Goal: Information Seeking & Learning: Learn about a topic

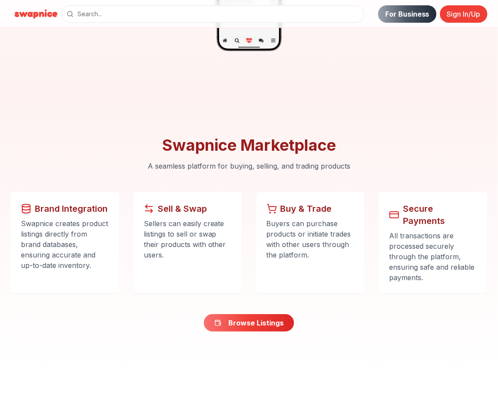
scroll to position [697, 0]
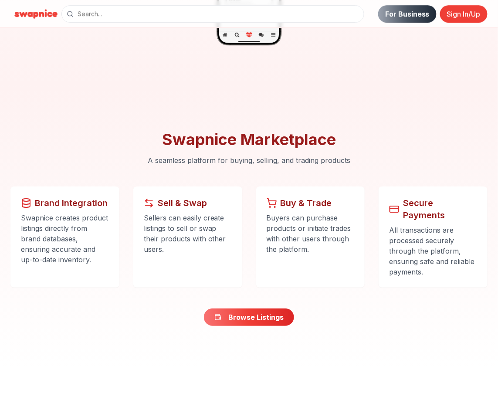
click at [253, 308] on link "Browse Listings" at bounding box center [249, 316] width 90 height 17
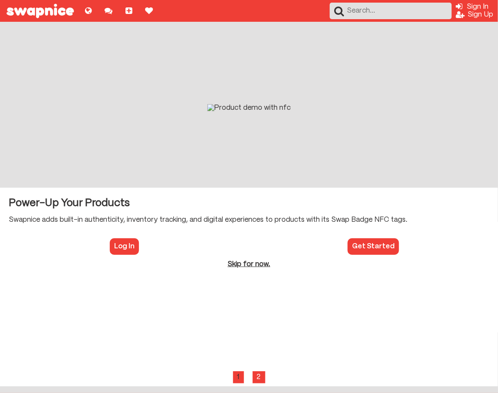
click at [258, 267] on b "Skip for now." at bounding box center [249, 264] width 43 height 7
click at [259, 374] on div "2" at bounding box center [259, 377] width 13 height 12
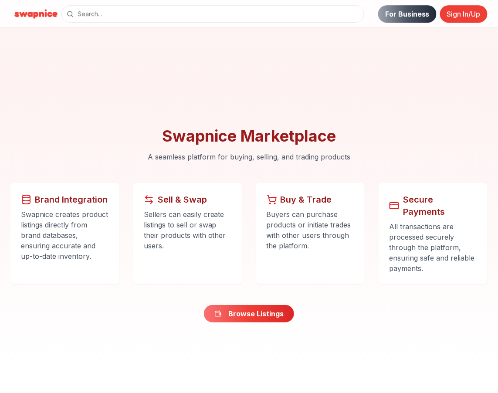
scroll to position [701, 0]
click at [421, 12] on link "For Business" at bounding box center [407, 13] width 58 height 17
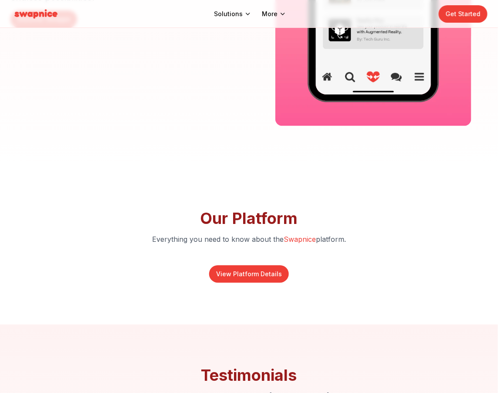
scroll to position [2523, 0]
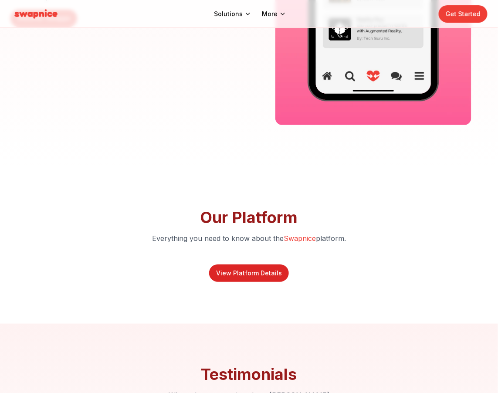
click at [266, 276] on link "View Platform Details" at bounding box center [249, 272] width 80 height 17
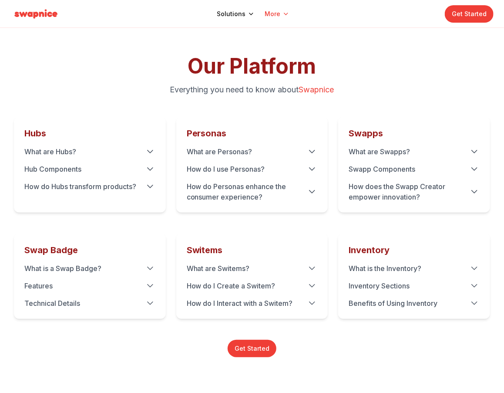
click at [282, 13] on html "Solutions More Get Started Our Platform Everything you need to know about Swapn…" at bounding box center [252, 273] width 504 height 547
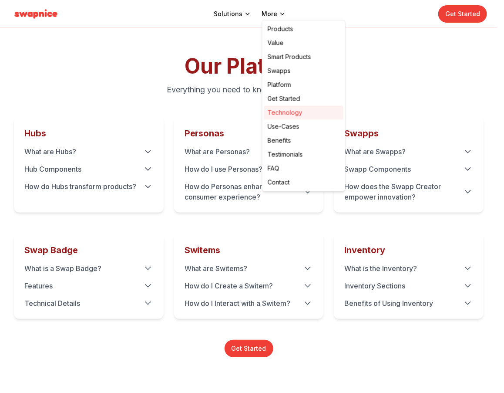
click at [295, 108] on link "Technology" at bounding box center [303, 113] width 79 height 14
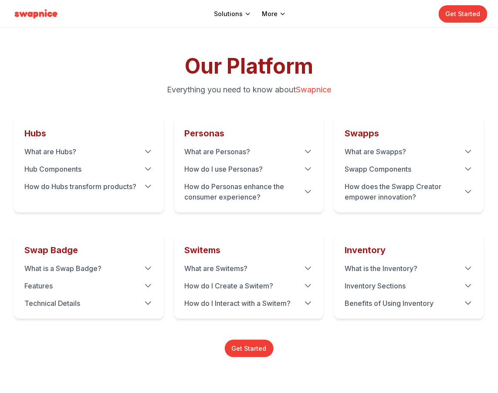
scroll to position [2523, 0]
